Goal: Check status: Check status

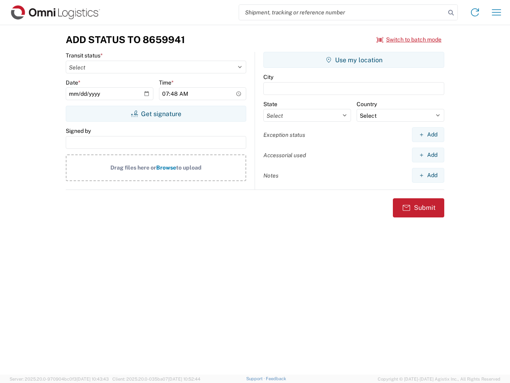
click at [343, 12] on input "search" at bounding box center [342, 12] width 207 height 15
click at [451, 13] on icon at bounding box center [451, 12] width 11 height 11
click at [475, 12] on icon at bounding box center [475, 12] width 13 height 13
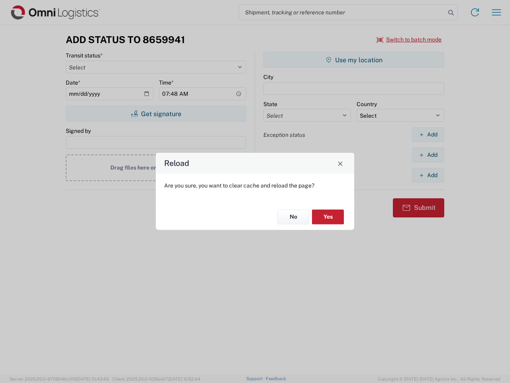
click at [497, 12] on agx-block-ui "Shipment request Shipment tracking Transit update Batch process Add Status to 8…" at bounding box center [255, 191] width 510 height 383
click at [409, 39] on div "Reload Are you sure, you want to clear cache and reload the page? No Yes" at bounding box center [255, 191] width 510 height 383
click at [156, 114] on div "Reload Are you sure, you want to clear cache and reload the page? No Yes" at bounding box center [255, 191] width 510 height 383
click at [354, 60] on div "Reload Are you sure, you want to clear cache and reload the page? No Yes" at bounding box center [255, 191] width 510 height 383
click at [428, 134] on div "Reload Are you sure, you want to clear cache and reload the page? No Yes" at bounding box center [255, 191] width 510 height 383
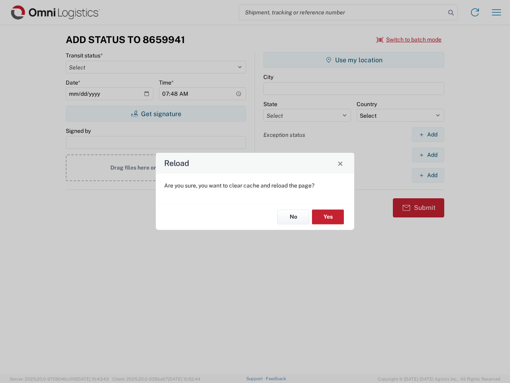
click at [428, 155] on div "Reload Are you sure, you want to clear cache and reload the page? No Yes" at bounding box center [255, 191] width 510 height 383
click at [428, 175] on div "Reload Are you sure, you want to clear cache and reload the page? No Yes" at bounding box center [255, 191] width 510 height 383
